Goal: Task Accomplishment & Management: Complete application form

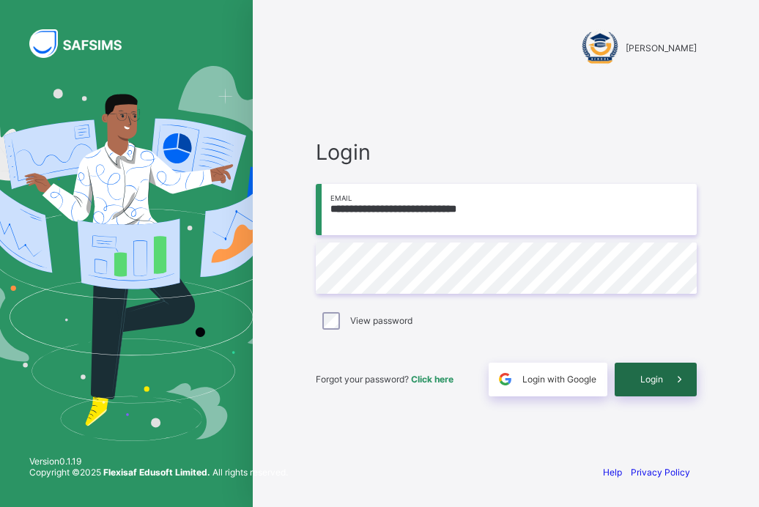
click at [666, 382] on span at bounding box center [680, 380] width 34 height 34
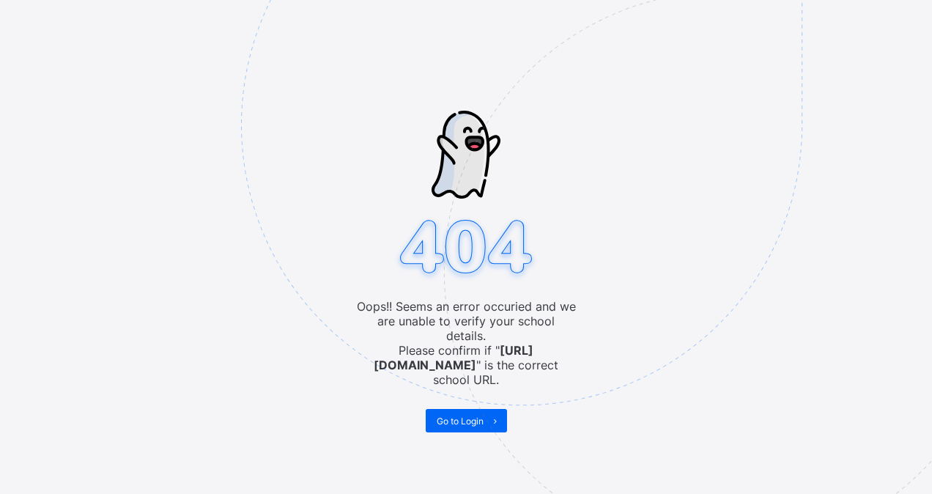
click at [460, 409] on img at bounding box center [623, 198] width 764 height 709
click at [463, 416] on span "Go to Login" at bounding box center [460, 421] width 47 height 11
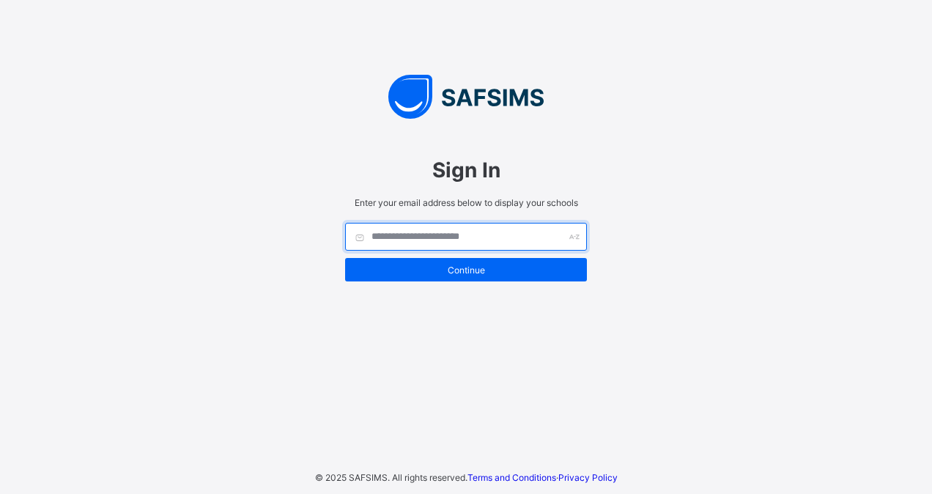
click at [482, 240] on input "text" at bounding box center [466, 237] width 242 height 28
type input "**********"
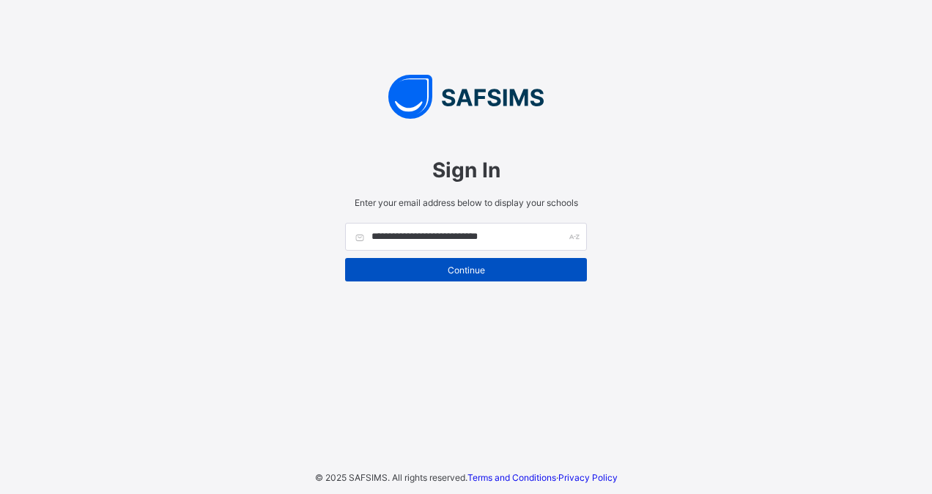
click at [472, 274] on span "Continue" at bounding box center [466, 270] width 220 height 11
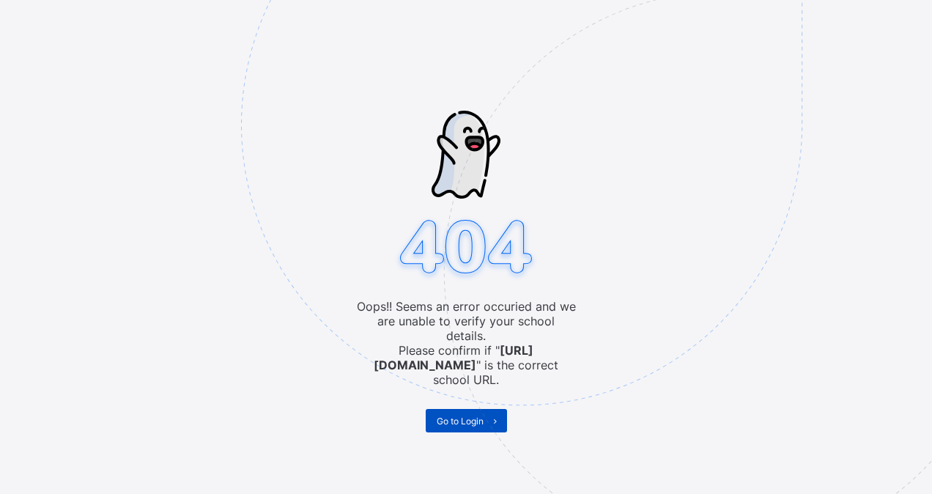
click at [471, 416] on span "Go to Login" at bounding box center [460, 421] width 47 height 11
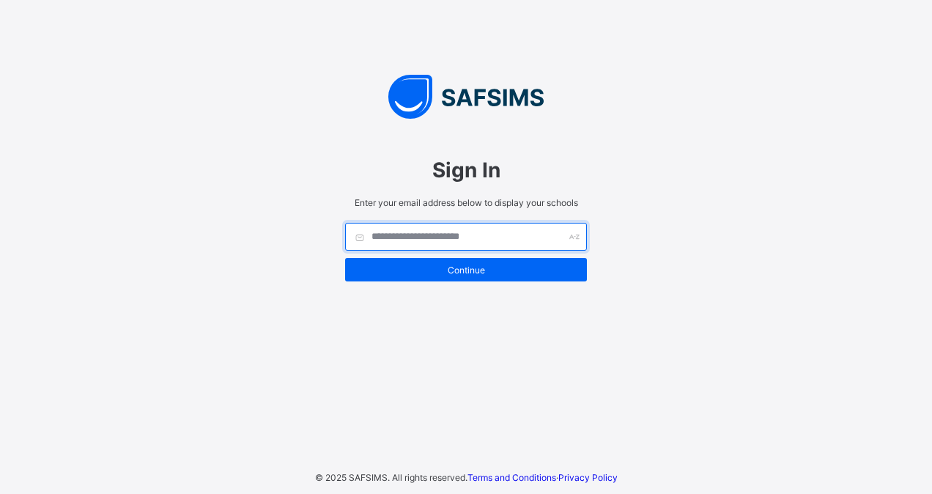
click at [463, 237] on input "text" at bounding box center [466, 237] width 242 height 28
type input "**********"
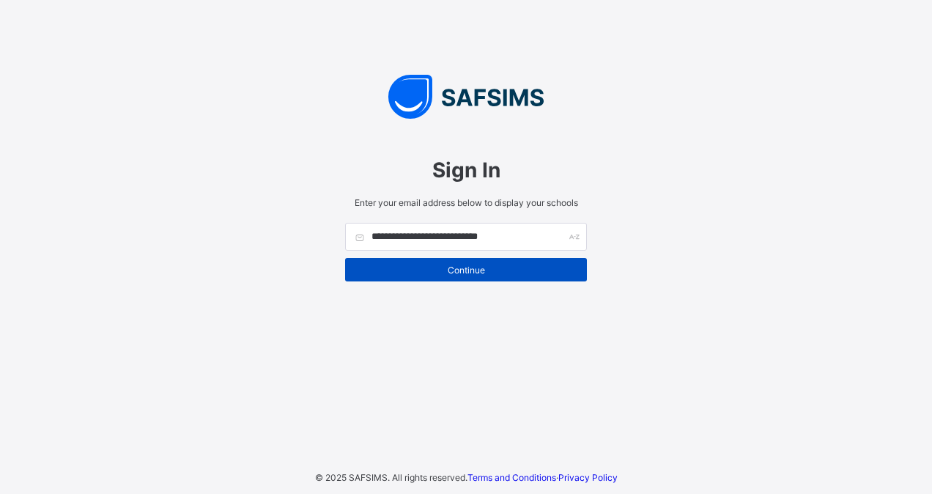
click at [469, 270] on span "Continue" at bounding box center [466, 270] width 220 height 11
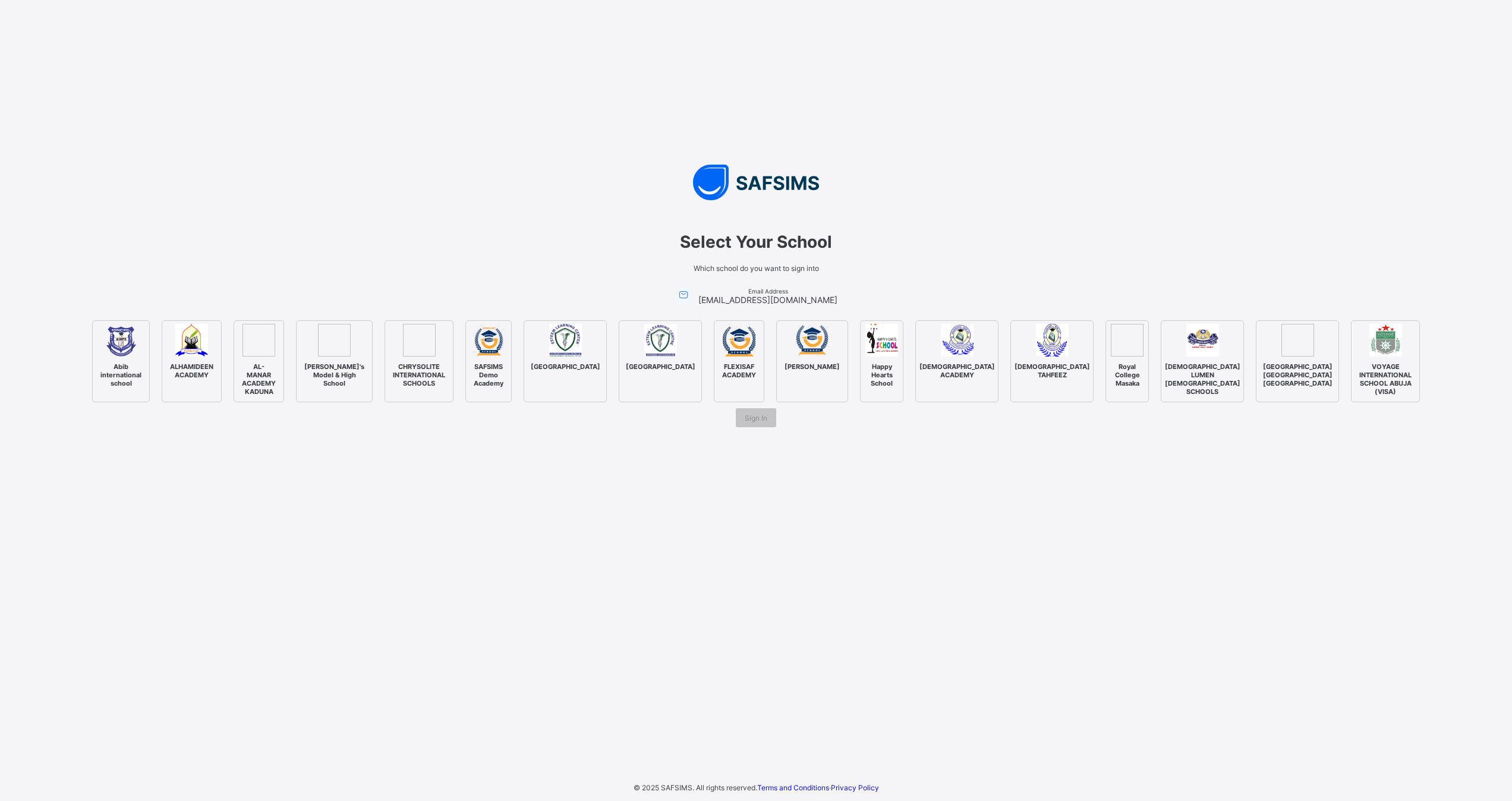
drag, startPoint x: 725, startPoint y: 0, endPoint x: 977, endPoint y: 469, distance: 532.4
click at [756, 400] on div "Select Your School Which school do you want to sign into Email Address [EMAIL_A…" at bounding box center [756, 400] width 1512 height 801
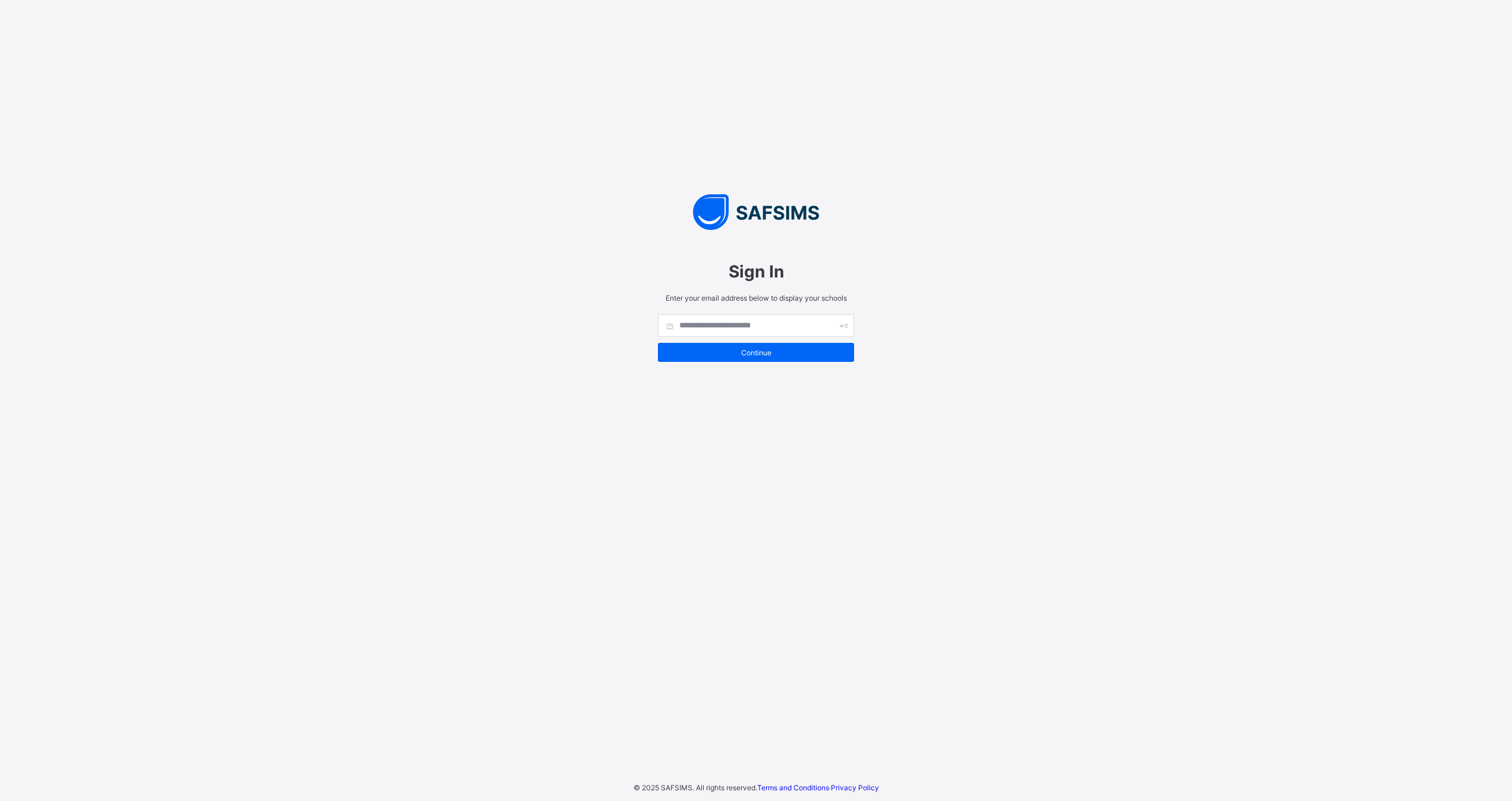
click at [1372, 269] on div "Sign In Enter your email address below to display your schools Continue © 2025 …" at bounding box center [756, 400] width 1512 height 801
